Goal: Information Seeking & Learning: Understand process/instructions

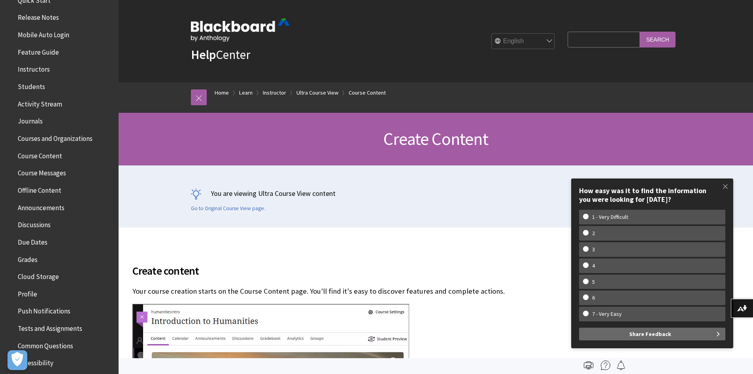
scroll to position [158, 0]
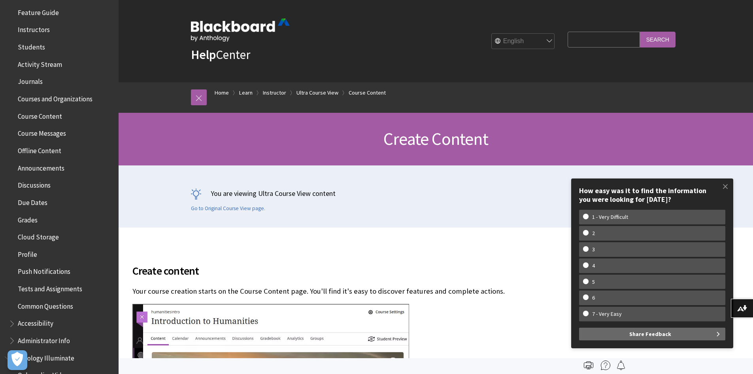
click at [65, 287] on span "Tests and Assignments" at bounding box center [50, 287] width 64 height 11
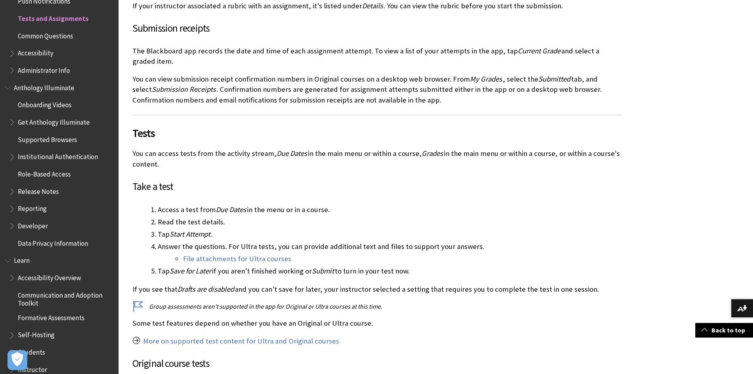
scroll to position [507, 0]
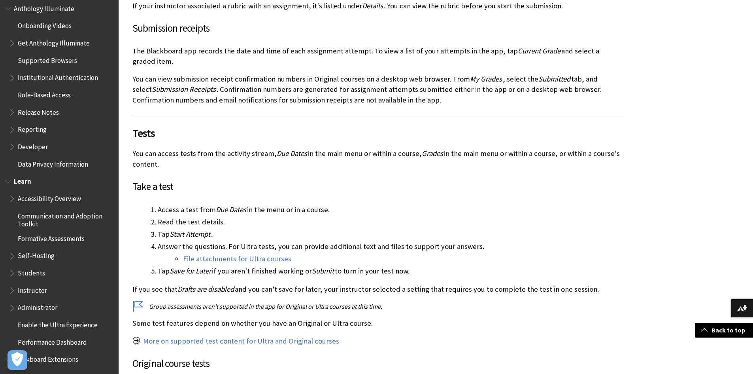
click at [34, 291] on span "Instructor" at bounding box center [32, 289] width 29 height 11
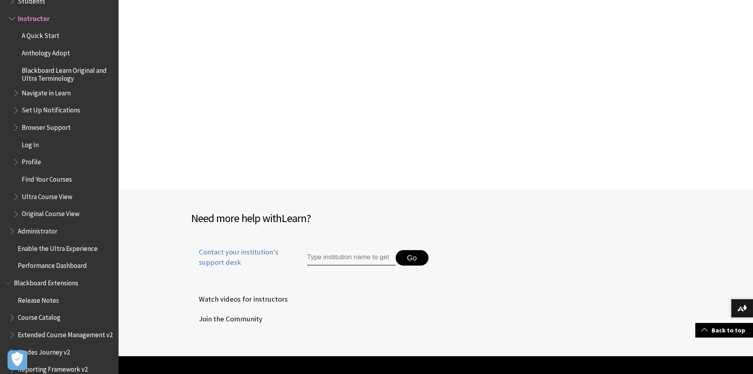
scroll to position [1076, 0]
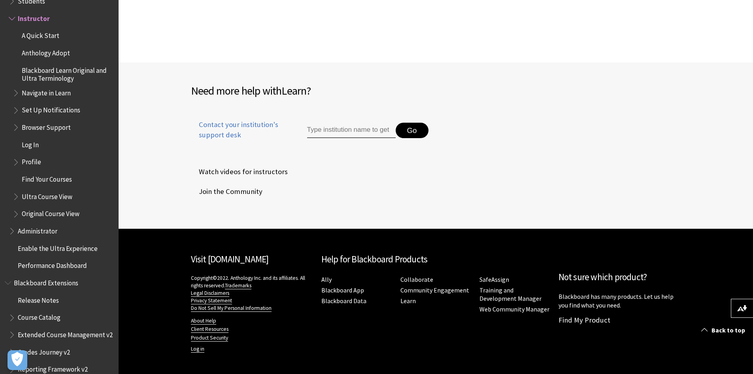
click at [338, 136] on input "Type institution name to get support" at bounding box center [351, 131] width 89 height 16
type input "m"
type input "creating tests"
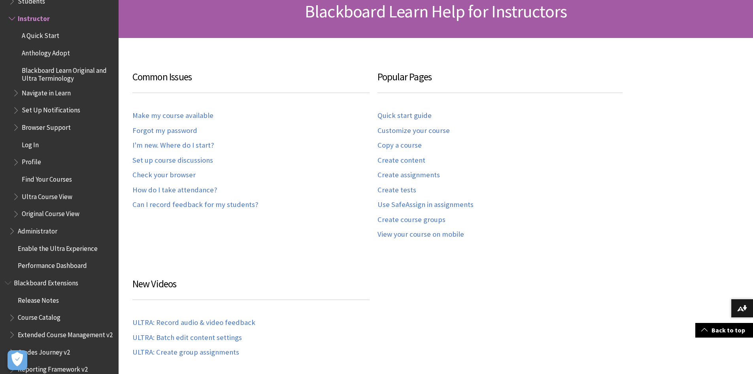
scroll to position [48, 0]
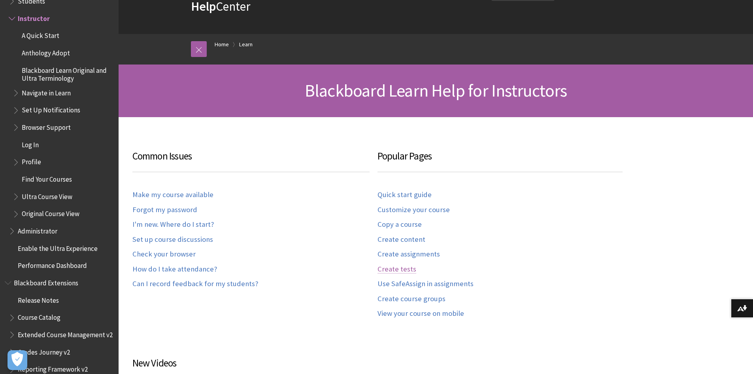
click at [399, 267] on link "Create tests" at bounding box center [397, 269] width 39 height 9
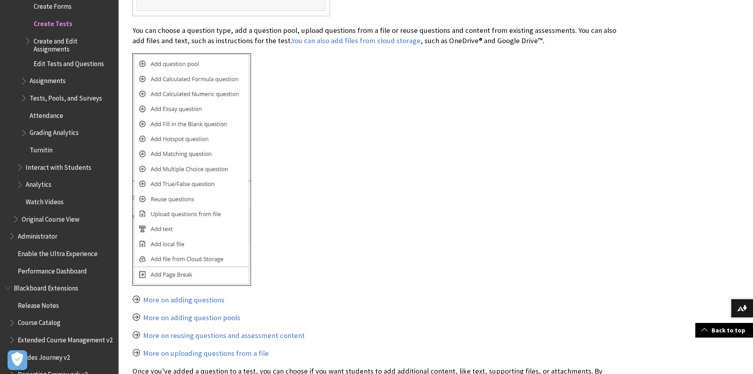
scroll to position [1700, 0]
